Goal: Find specific page/section: Find specific page/section

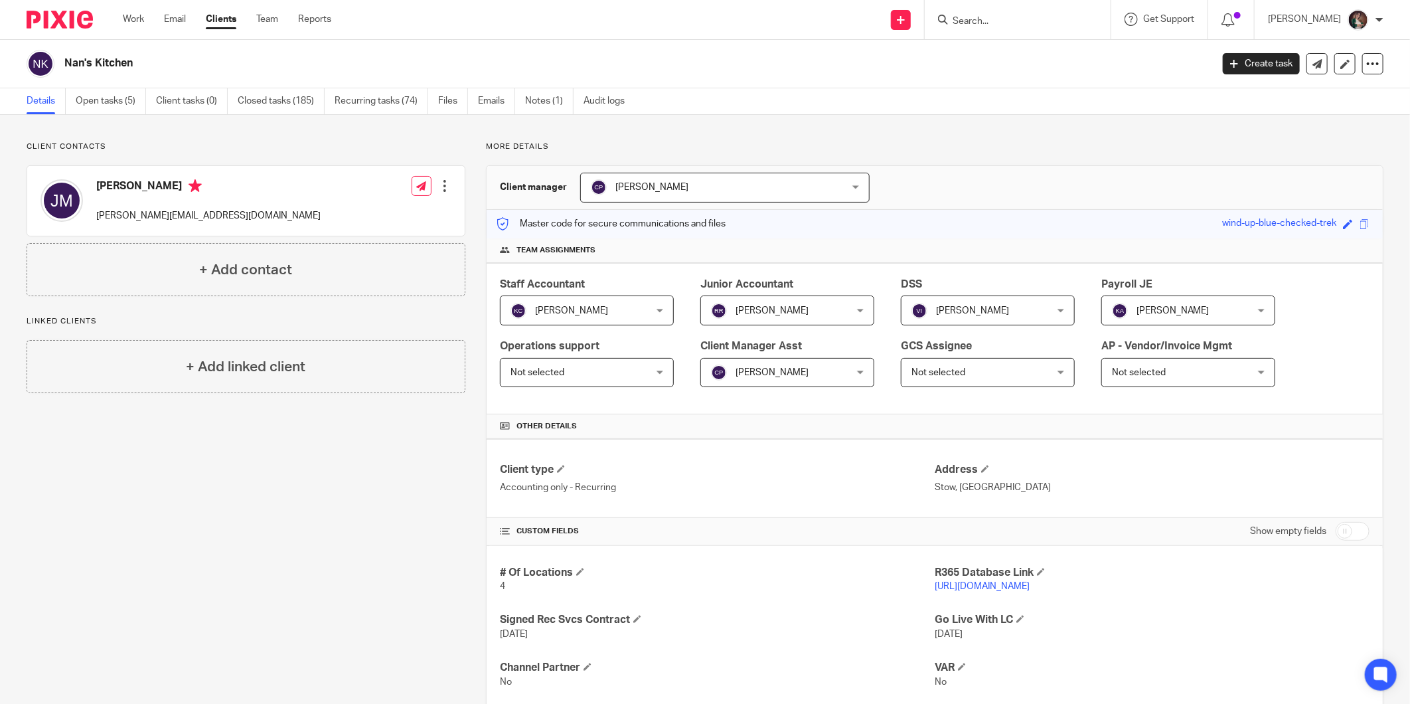
click at [957, 544] on link "[URL][DOMAIN_NAME]" at bounding box center [982, 585] width 95 height 9
click at [1004, 21] on input "Search" at bounding box center [1010, 22] width 119 height 12
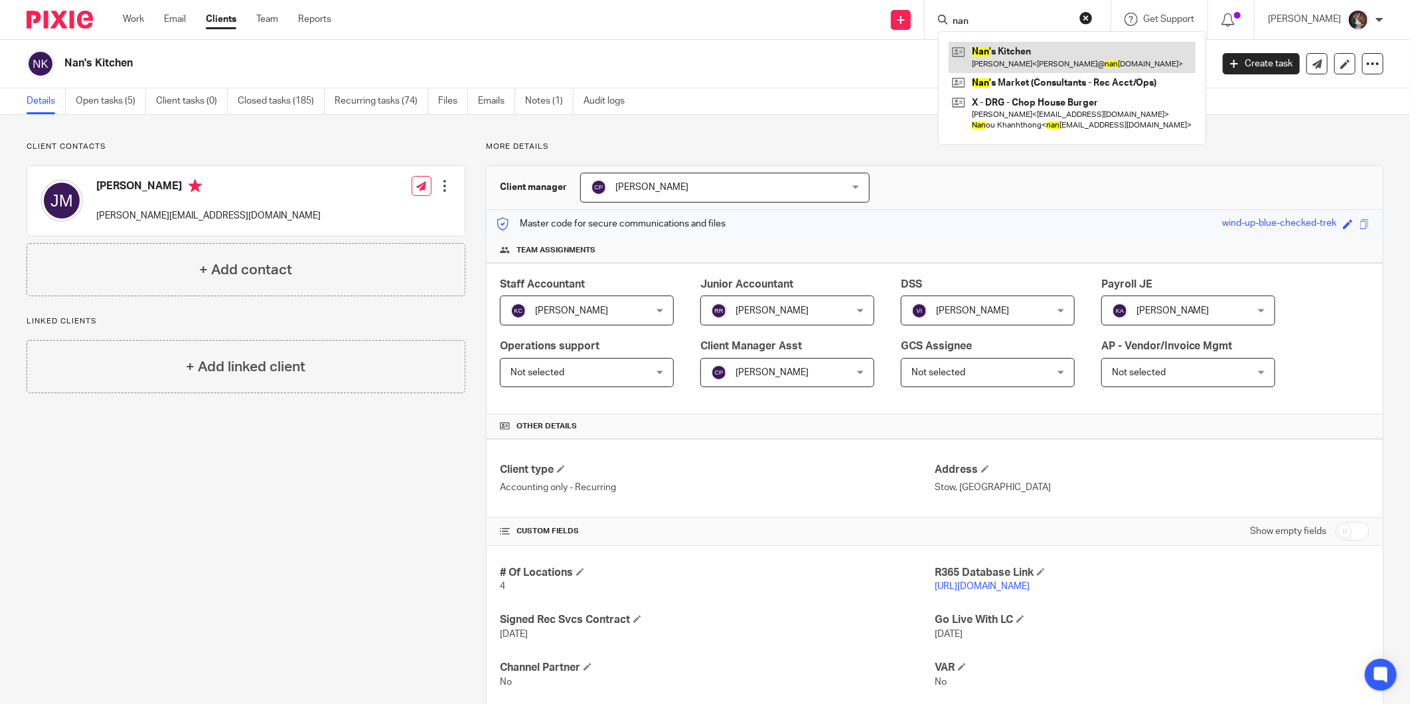
type input "nan"
click at [1009, 48] on link at bounding box center [1072, 57] width 247 height 31
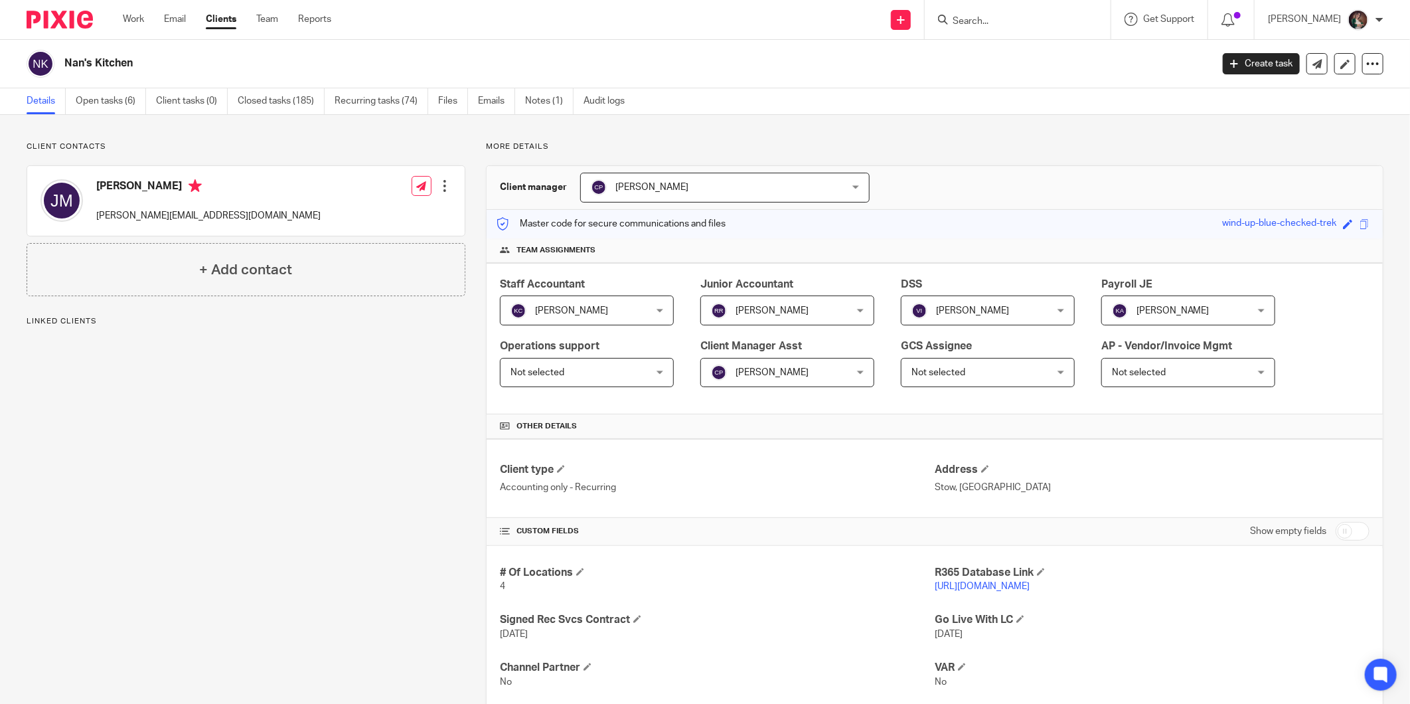
click at [966, 587] on link "[URL][DOMAIN_NAME]" at bounding box center [982, 585] width 95 height 9
